Goal: Task Accomplishment & Management: Use online tool/utility

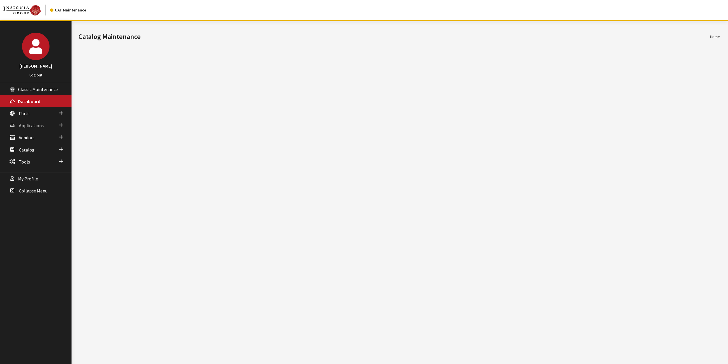
click at [34, 123] on span "Applications" at bounding box center [31, 125] width 25 height 6
click at [34, 147] on link "Application Search" at bounding box center [36, 147] width 72 height 11
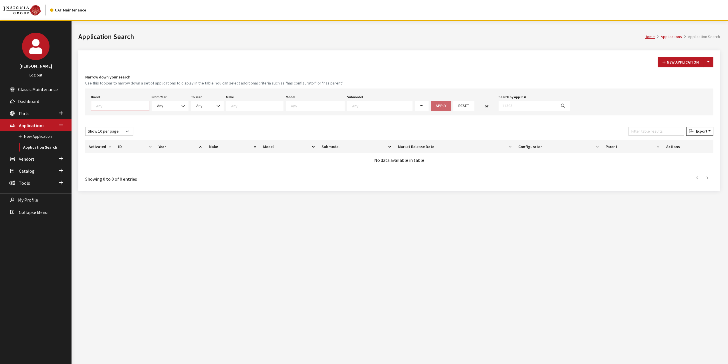
drag, startPoint x: 129, startPoint y: 104, endPoint x: 128, endPoint y: 107, distance: 3.1
click at [129, 104] on textarea "Search" at bounding box center [122, 105] width 53 height 5
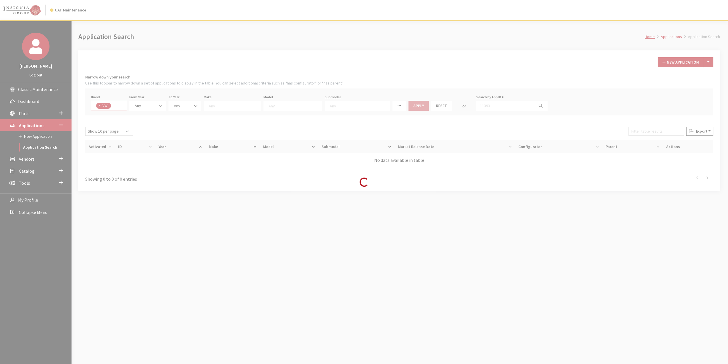
select select "11"
select select
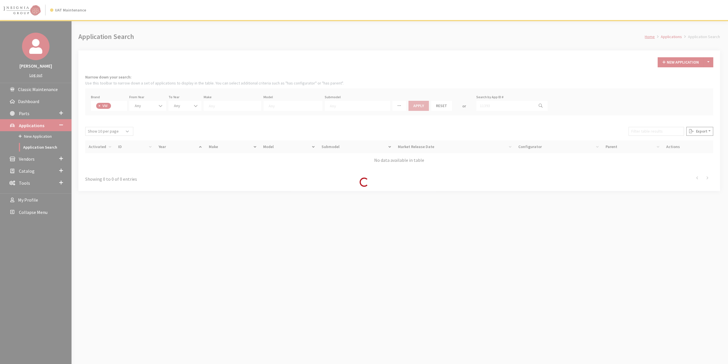
click at [151, 104] on div "Modal title Cancel Yes OK Modal title OK Modal title Cancel Apply Copy From Exi…" at bounding box center [399, 203] width 655 height 364
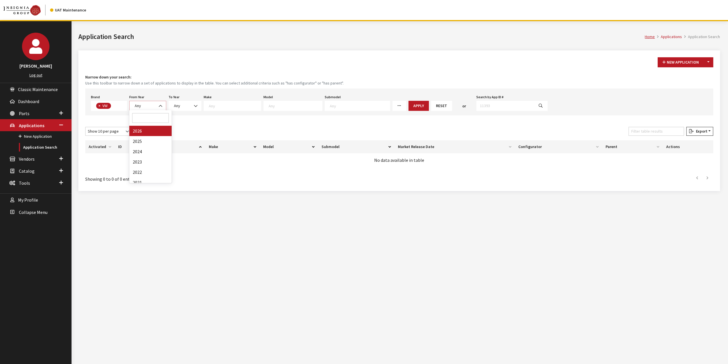
click at [151, 104] on span "Any" at bounding box center [147, 106] width 29 height 6
select select "2025"
select select
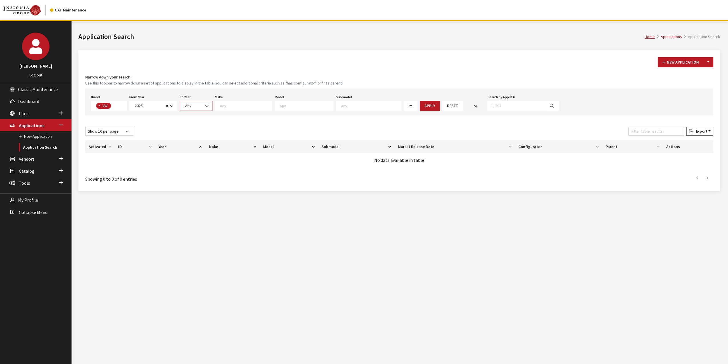
click at [198, 110] on span "Any" at bounding box center [196, 106] width 33 height 10
click at [249, 104] on textarea "Search" at bounding box center [246, 105] width 52 height 5
click at [280, 104] on textarea "Search" at bounding box center [306, 105] width 53 height 5
select select "1047"
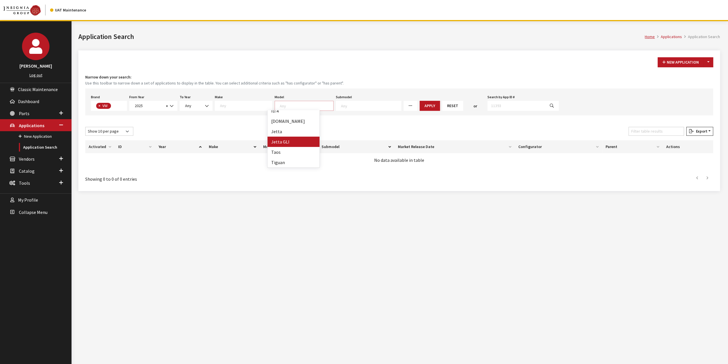
select select
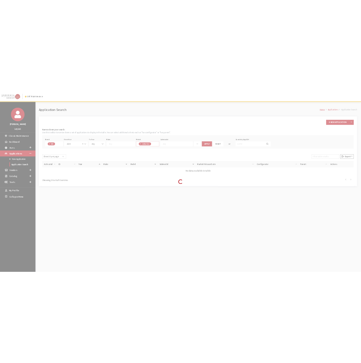
scroll to position [38, 0]
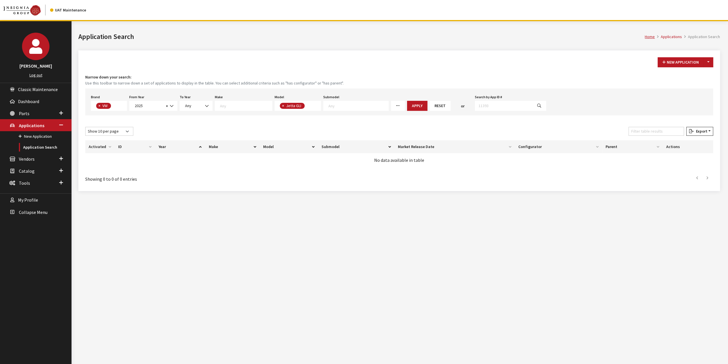
click at [407, 105] on button "Apply" at bounding box center [417, 106] width 20 height 10
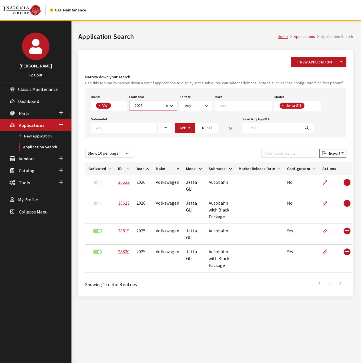
drag, startPoint x: 173, startPoint y: 105, endPoint x: 178, endPoint y: 106, distance: 5.2
click at [178, 106] on div "Brand Any Acura Alfa Romeo Audi Bentley BMW DoubleTake [PERSON_NAME] Honda Hyun…" at bounding box center [215, 112] width 261 height 49
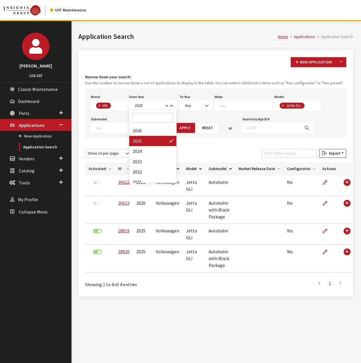
click at [178, 102] on div "From Year Any 2026 2025 2024 2023 2022 2021 2020 2019 2018 2017 2016 2015 2014 …" at bounding box center [153, 102] width 50 height 18
click at [169, 105] on span at bounding box center [172, 106] width 10 height 10
click at [199, 73] on div "New Application Toggle Dropdown New From Existing... Narrow down your search: U…" at bounding box center [215, 173] width 275 height 246
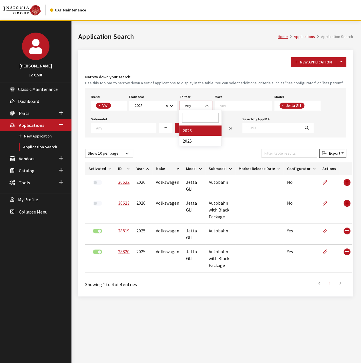
click at [203, 104] on span at bounding box center [208, 106] width 10 height 10
click at [199, 83] on small "Use this toolbar to narrow down a set of applications to display in the table. …" at bounding box center [215, 83] width 261 height 6
click at [250, 103] on textarea "Search" at bounding box center [246, 105] width 52 height 5
click at [282, 106] on span "×" at bounding box center [283, 105] width 2 height 5
select select
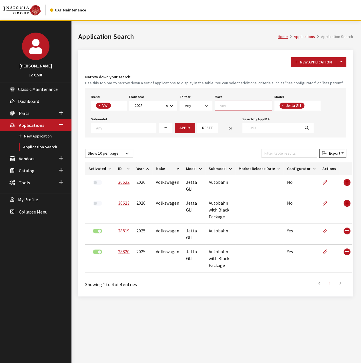
select select
click at [248, 104] on textarea "Search" at bounding box center [246, 105] width 52 height 5
click at [265, 86] on small "Use this toolbar to narrow down a set of applications to display in the table. …" at bounding box center [215, 83] width 261 height 6
click at [250, 106] on textarea "Search" at bounding box center [246, 105] width 52 height 5
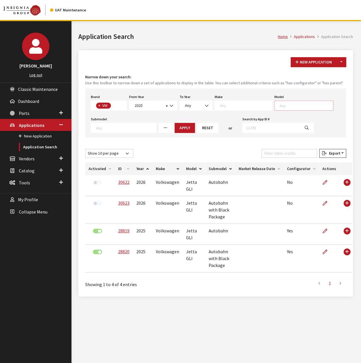
click at [280, 107] on textarea "Search" at bounding box center [306, 105] width 53 height 5
click at [253, 107] on textarea "Search" at bounding box center [246, 105] width 52 height 5
click at [297, 112] on div "Brand Any Acura Alfa Romeo Audi Bentley BMW DoubleTake [PERSON_NAME] Honda Hyun…" at bounding box center [215, 112] width 261 height 49
click at [296, 110] on span at bounding box center [304, 106] width 59 height 10
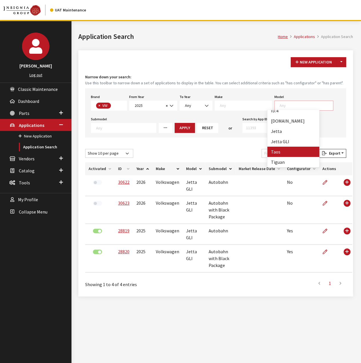
select select "1138"
select select
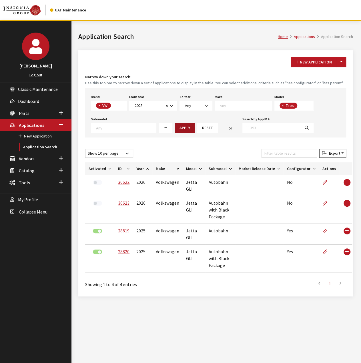
click at [175, 124] on button "Apply" at bounding box center [185, 128] width 20 height 10
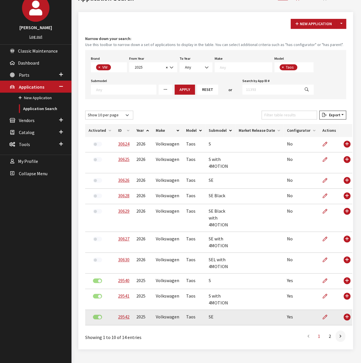
scroll to position [48, 0]
